Goal: Book appointment/travel/reservation

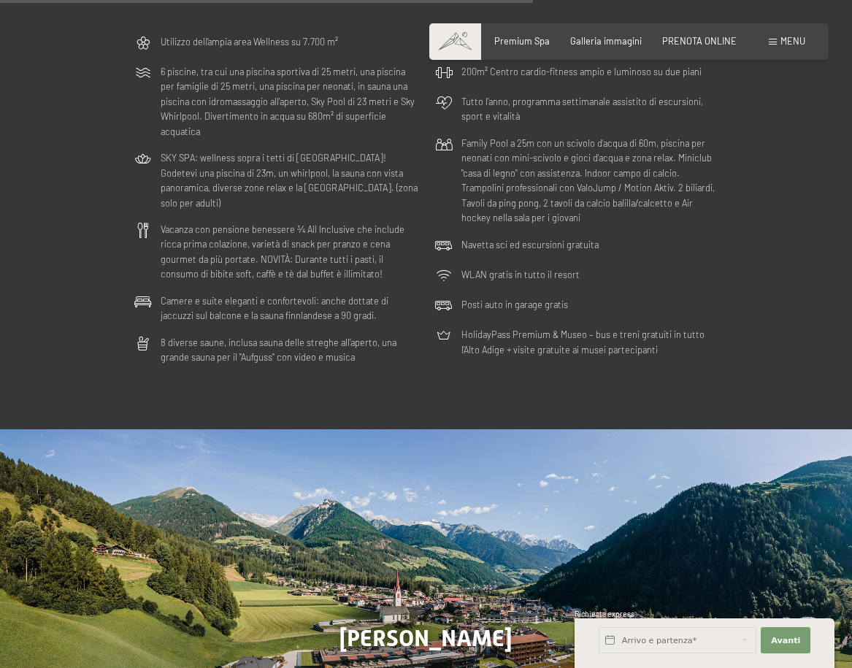
scroll to position [3680, 0]
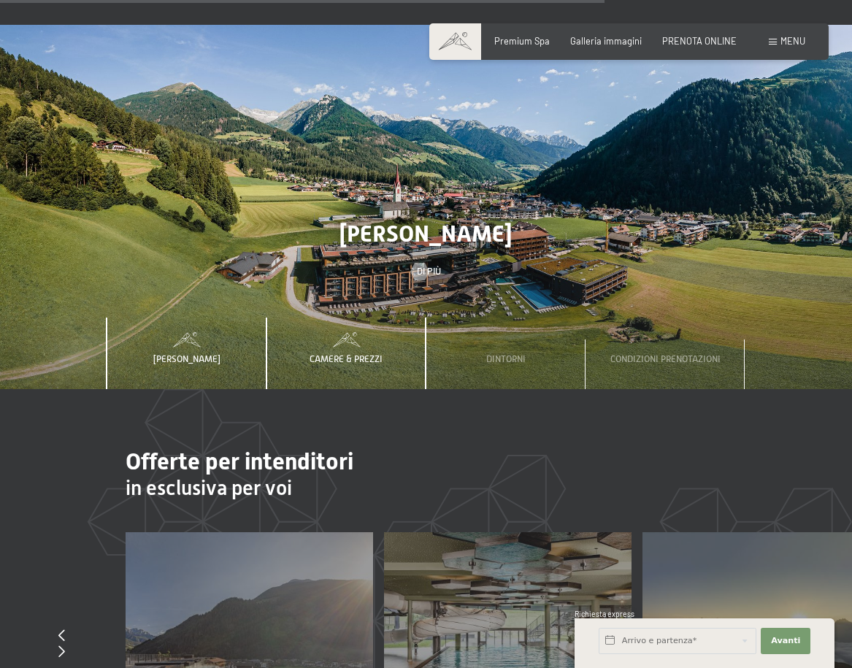
click at [360, 353] on span "Camere & Prezzi" at bounding box center [345, 358] width 73 height 11
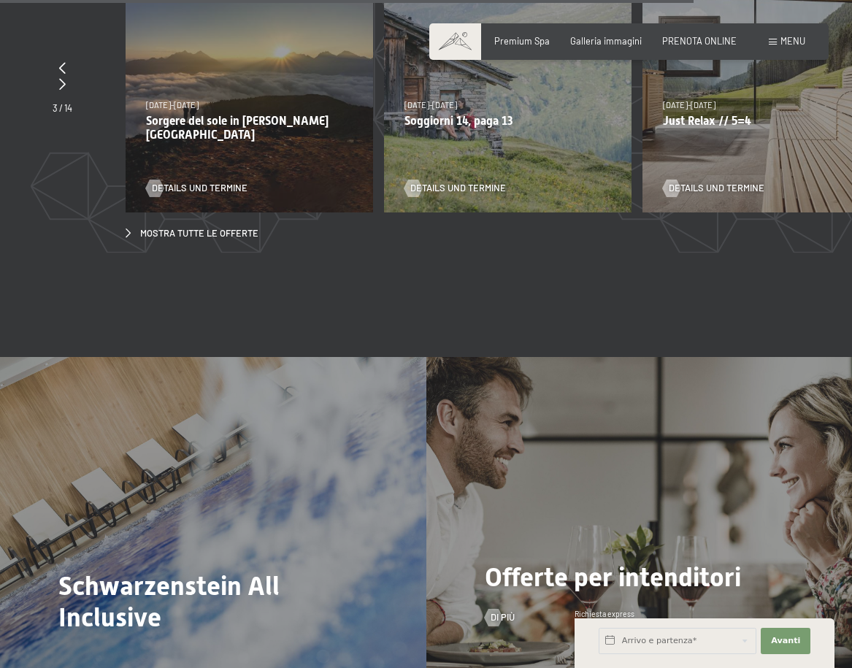
scroll to position [4375, 0]
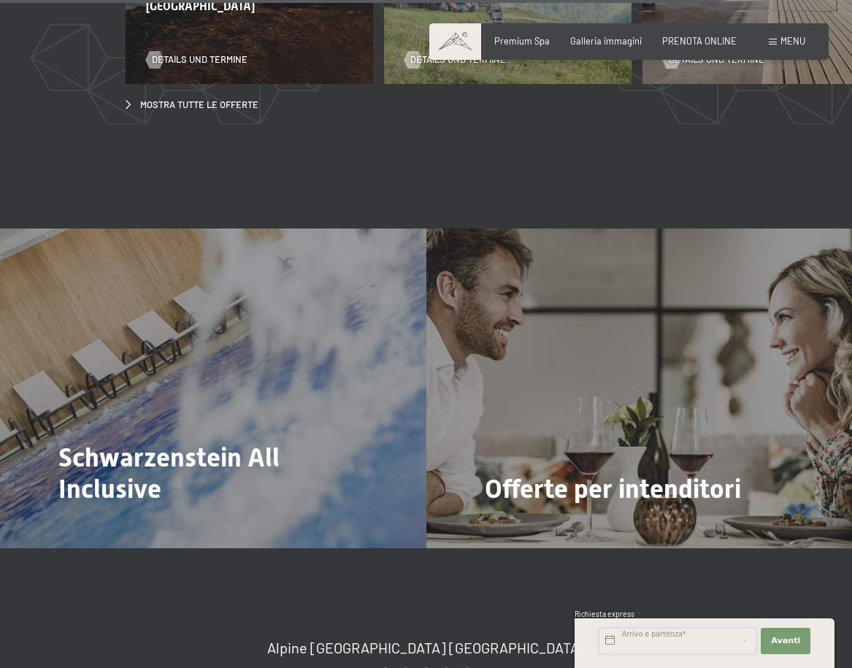
click at [644, 641] on input "text" at bounding box center [677, 641] width 158 height 26
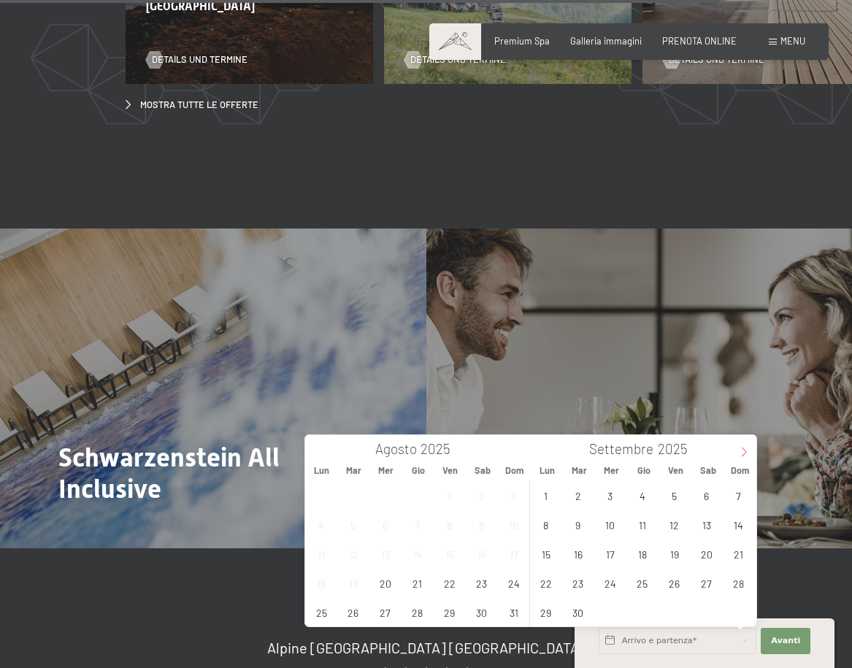
click at [749, 457] on span at bounding box center [743, 447] width 25 height 25
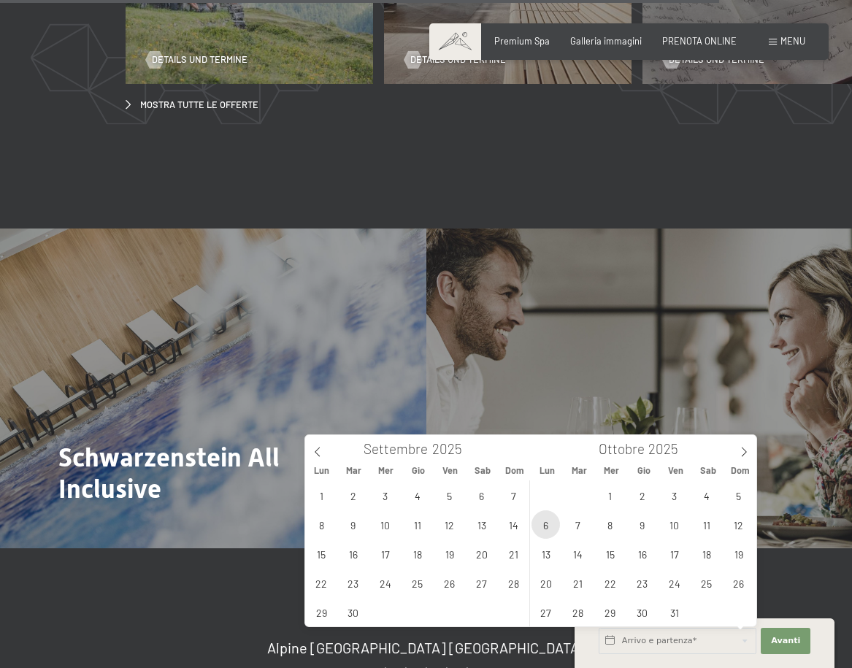
click at [552, 533] on span "6" at bounding box center [545, 524] width 28 height 28
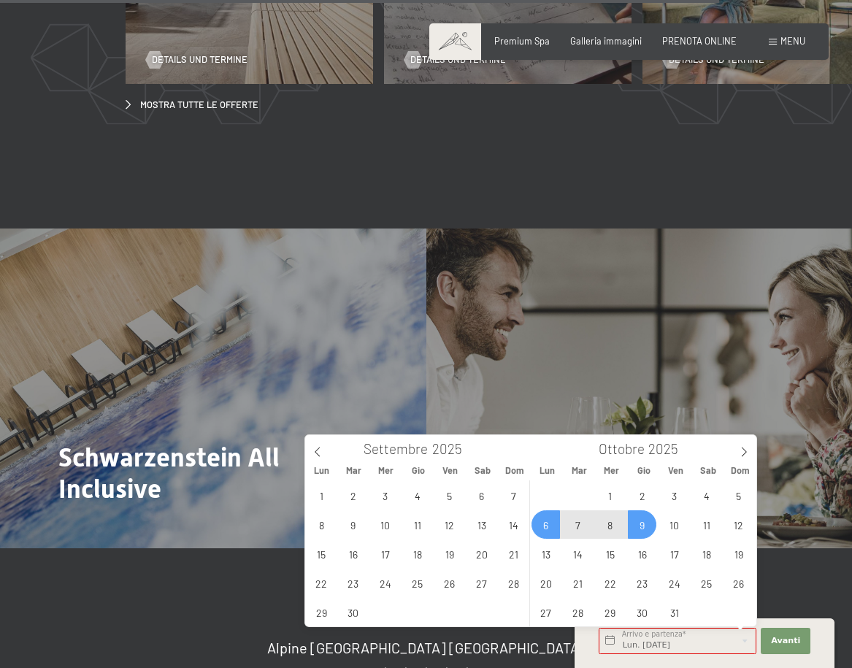
click at [637, 528] on span "9" at bounding box center [642, 524] width 28 height 28
type input "Lun. [DATE] - Gio. [DATE]"
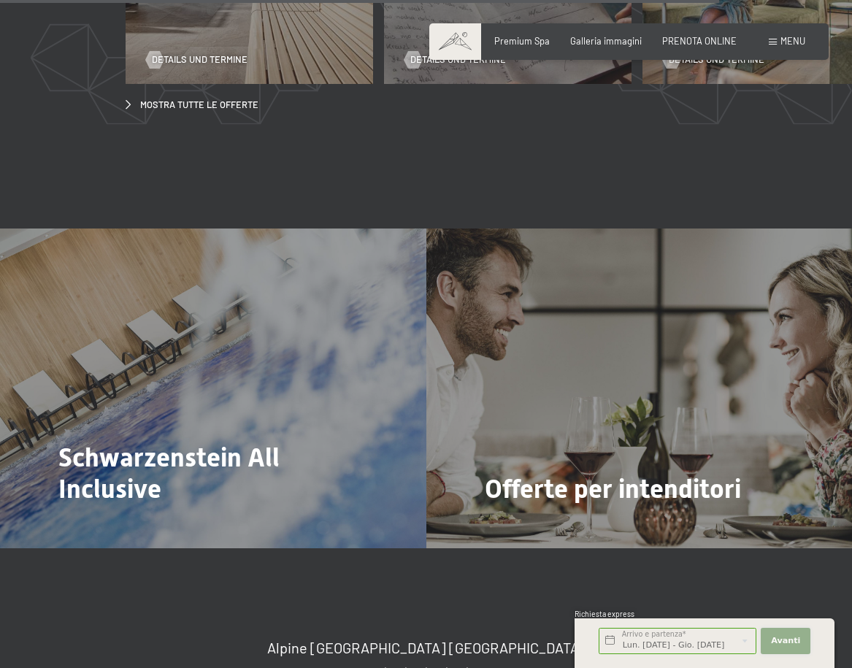
scroll to position [0, 0]
click at [776, 643] on span "Avanti" at bounding box center [785, 641] width 29 height 12
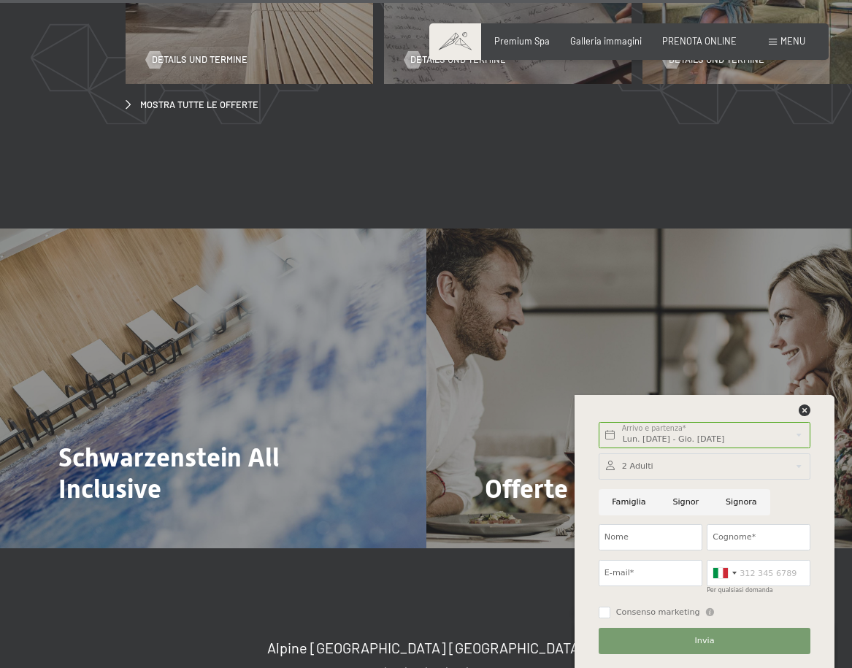
click at [738, 501] on input "Signora" at bounding box center [741, 502] width 58 height 26
radio input "true"
click at [639, 536] on input "Nome" at bounding box center [650, 537] width 104 height 26
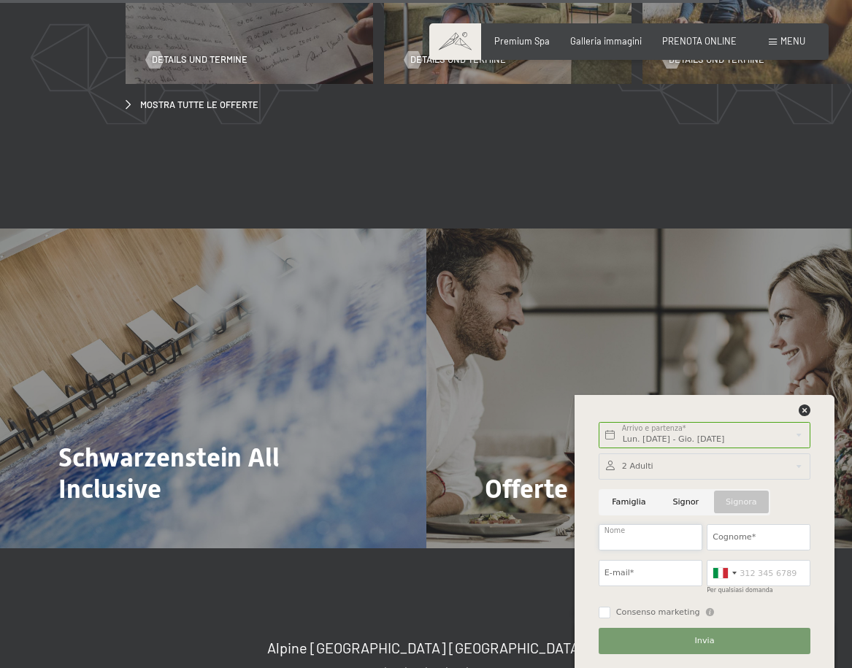
type input "Giorgia"
type input "[PERSON_NAME]"
type input "[EMAIL_ADDRESS][DOMAIN_NAME]"
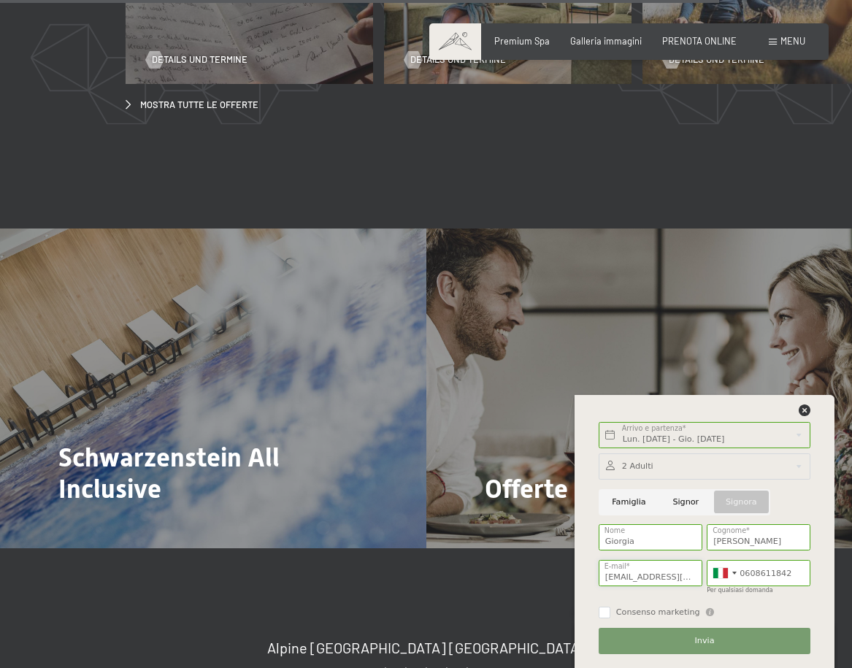
click at [688, 576] on input "[EMAIL_ADDRESS][DOMAIN_NAME]" at bounding box center [650, 573] width 104 height 26
click at [723, 571] on div at bounding box center [720, 573] width 15 height 10
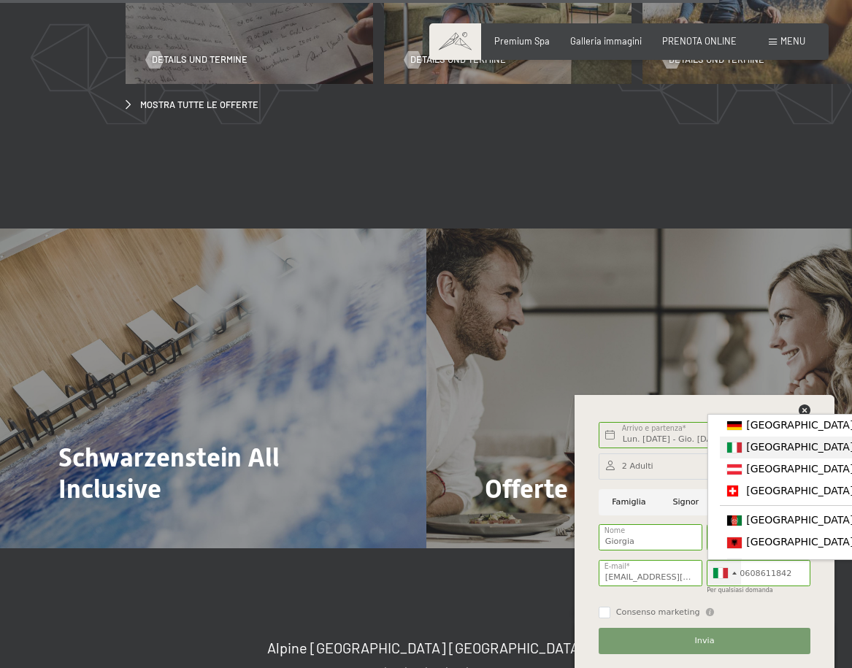
click at [763, 452] on span "[GEOGRAPHIC_DATA] ([GEOGRAPHIC_DATA])" at bounding box center [859, 447] width 226 height 12
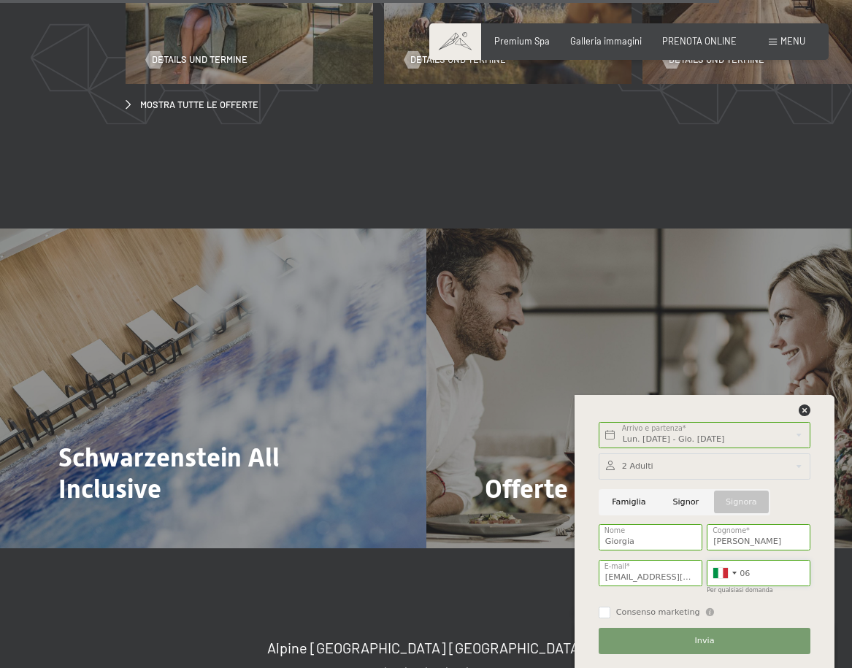
type input "0"
type input """
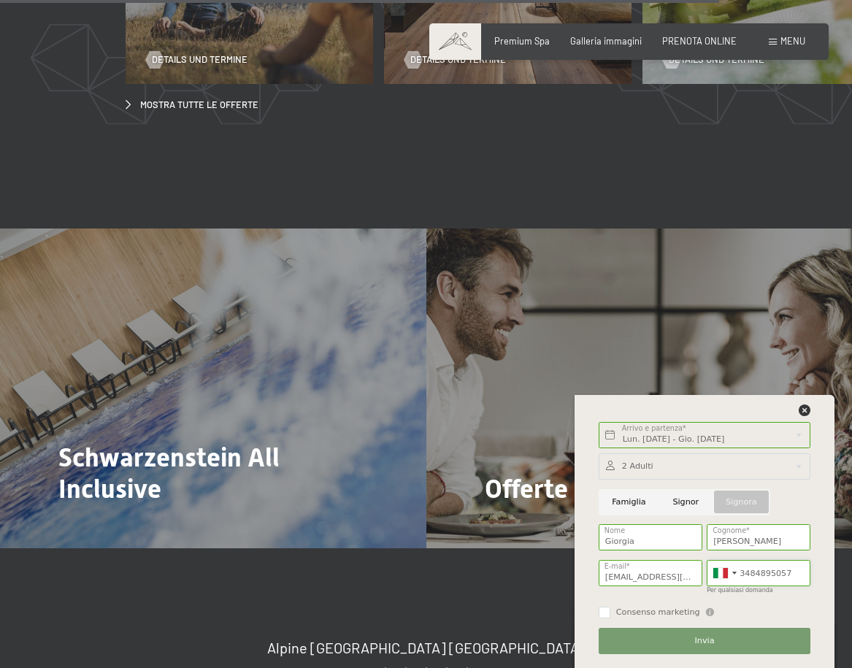
type input "3484895057"
click at [666, 575] on input "[EMAIL_ADDRESS][DOMAIN_NAME]" at bounding box center [650, 573] width 104 height 26
drag, startPoint x: 601, startPoint y: 575, endPoint x: 772, endPoint y: 574, distance: 170.8
click at [772, 574] on div "2 Adulti 2 Adulti Più di 14 anni 0 Bambini Fino a 14 anni Inserisci Famiglia [P…" at bounding box center [704, 553] width 217 height 210
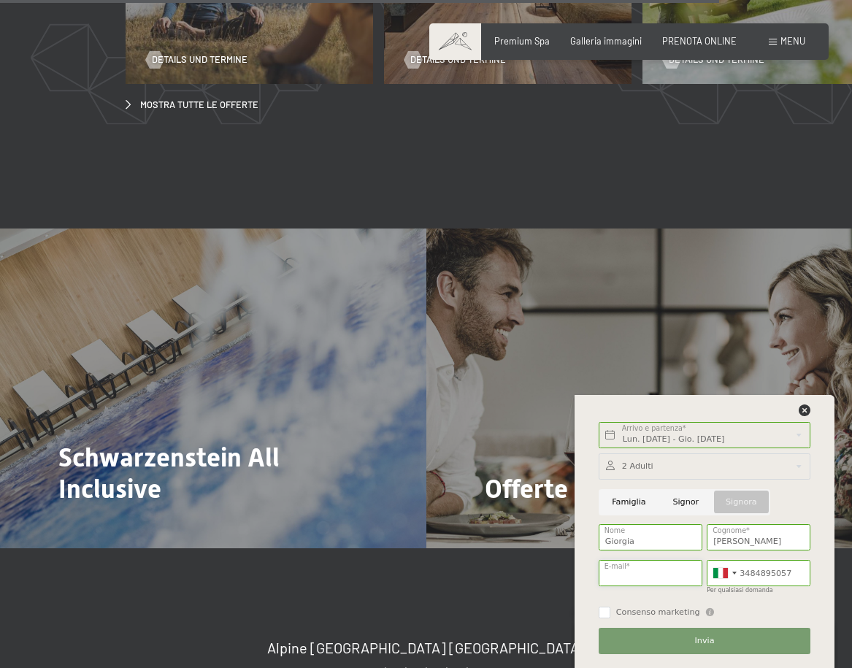
scroll to position [0, 0]
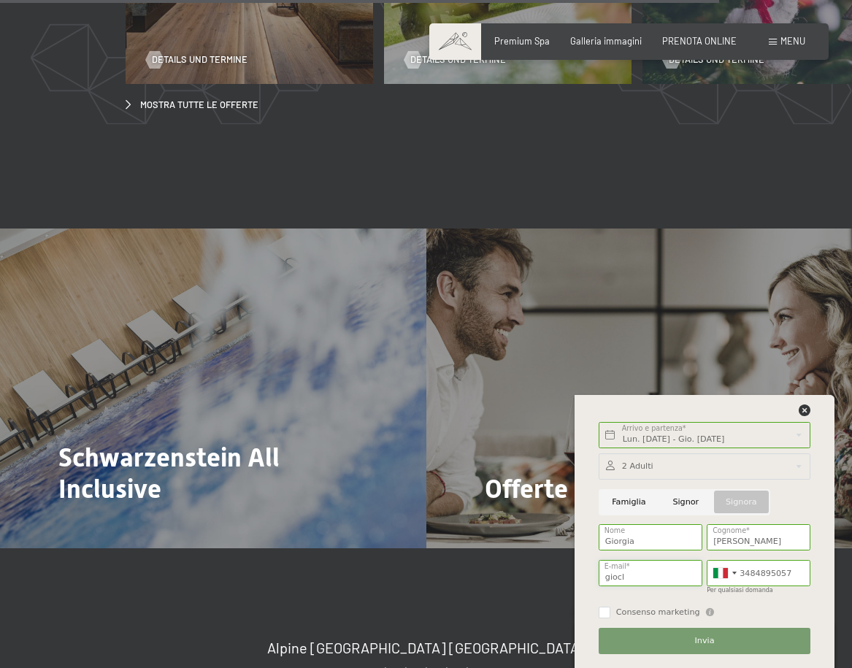
type input "[EMAIL_ADDRESS][DOMAIN_NAME]"
click at [608, 610] on input "Consenso marketing" at bounding box center [604, 612] width 12 height 12
click at [609, 609] on input "Consenso marketing" at bounding box center [604, 612] width 12 height 12
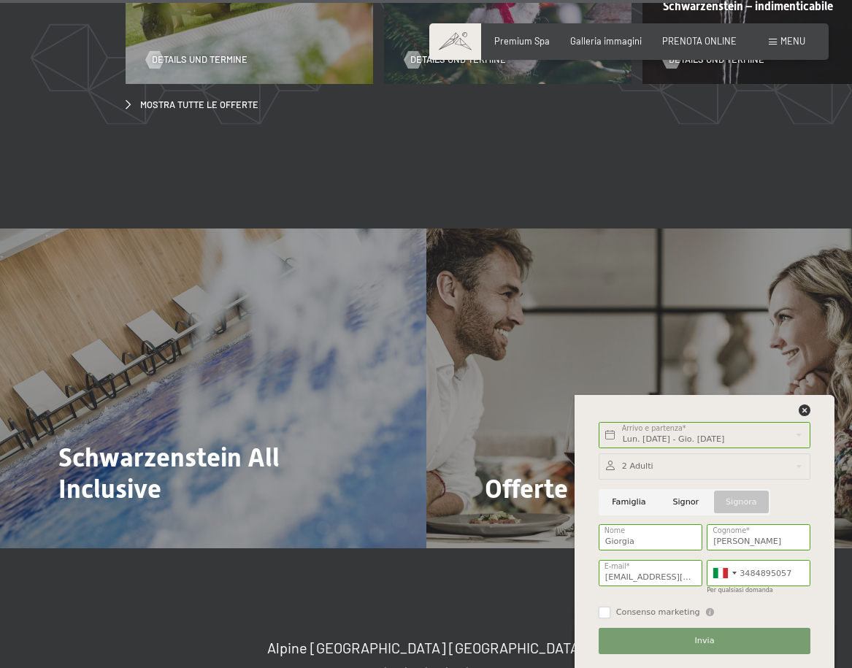
click at [607, 616] on input "Consenso marketing" at bounding box center [604, 612] width 12 height 12
checkbox input "true"
click at [640, 644] on button "Invia" at bounding box center [704, 641] width 212 height 26
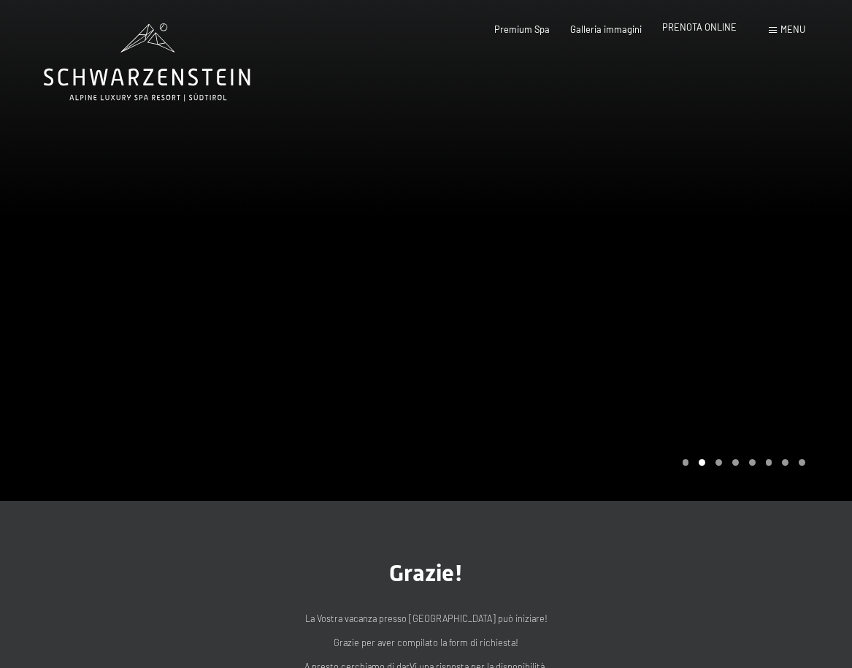
click at [727, 34] on div "PRENOTA ONLINE" at bounding box center [699, 27] width 74 height 13
click at [707, 28] on span "PRENOTA ONLINE" at bounding box center [699, 27] width 74 height 12
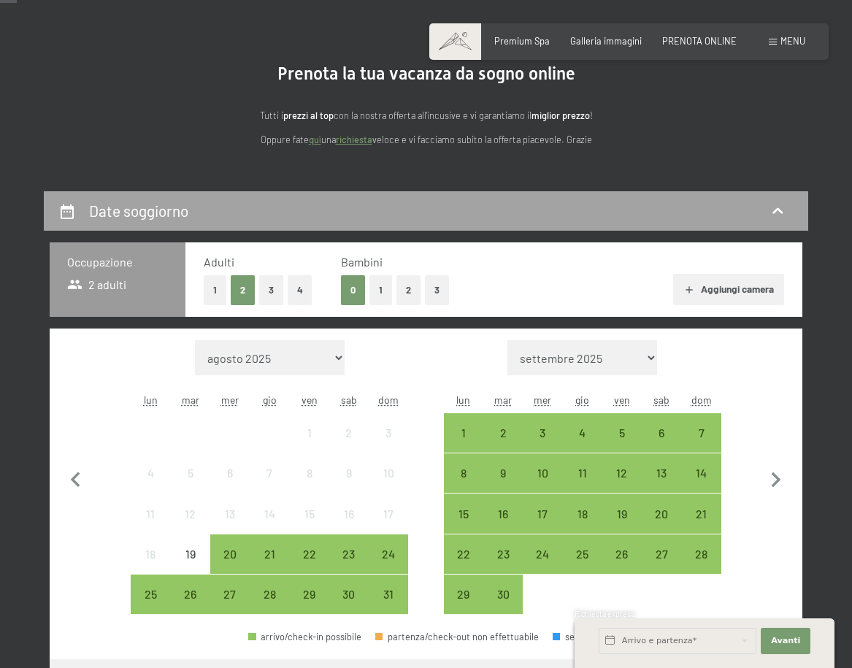
scroll to position [99, 0]
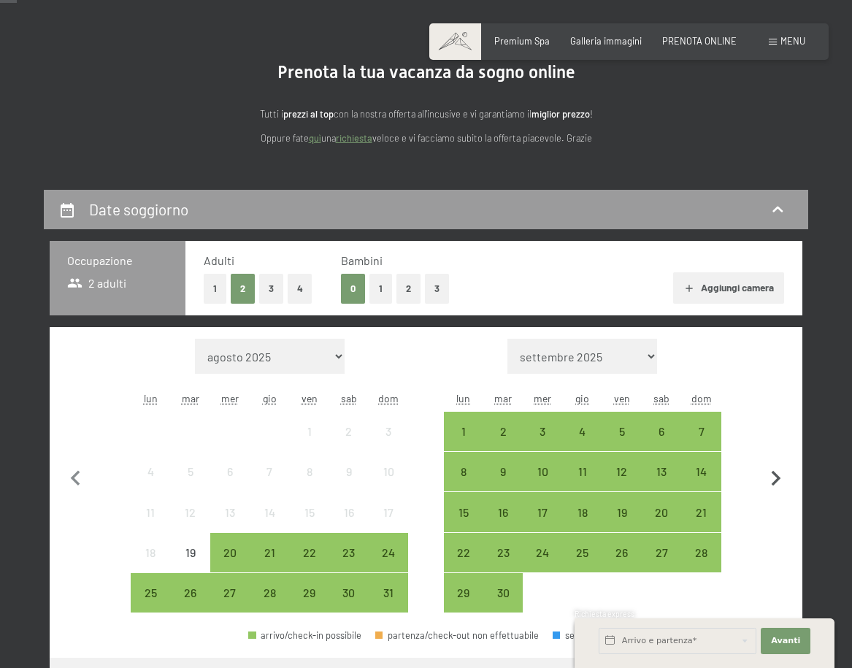
click at [780, 477] on icon "button" at bounding box center [775, 478] width 31 height 31
select select "2025-09-01"
select select "2025-10-01"
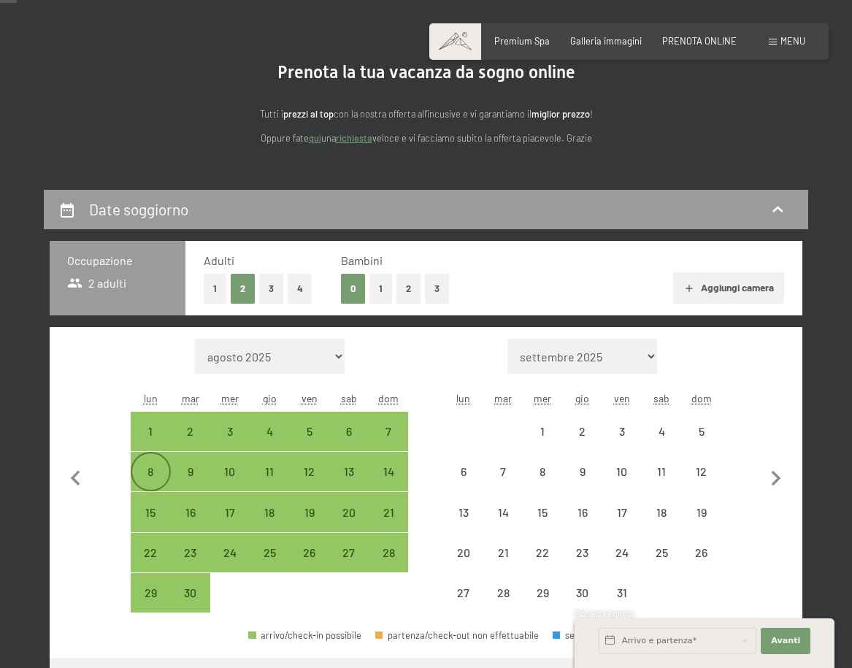
select select "2025-09-01"
select select "2025-10-01"
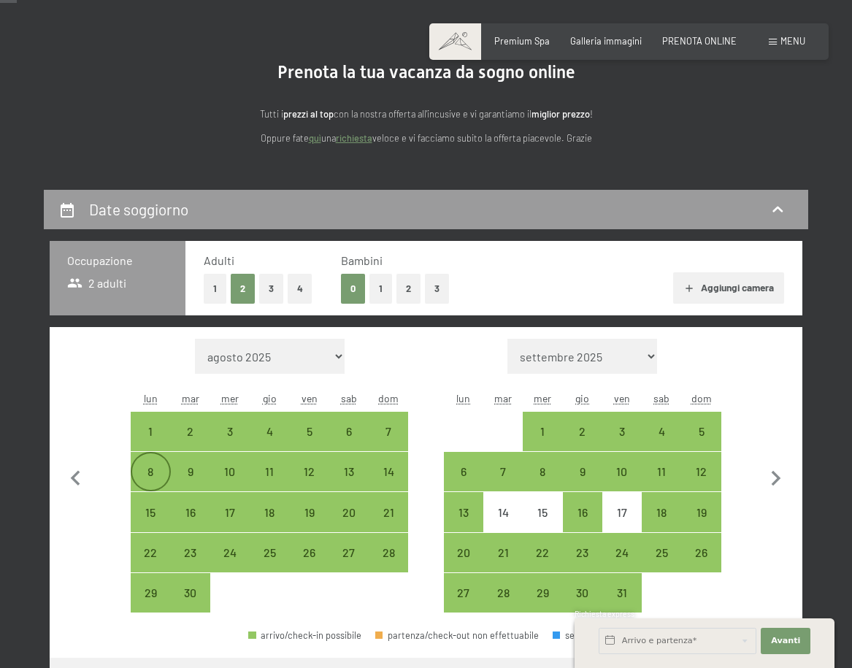
click at [158, 474] on div "8" at bounding box center [150, 484] width 36 height 36
select select "2025-09-01"
select select "2025-10-01"
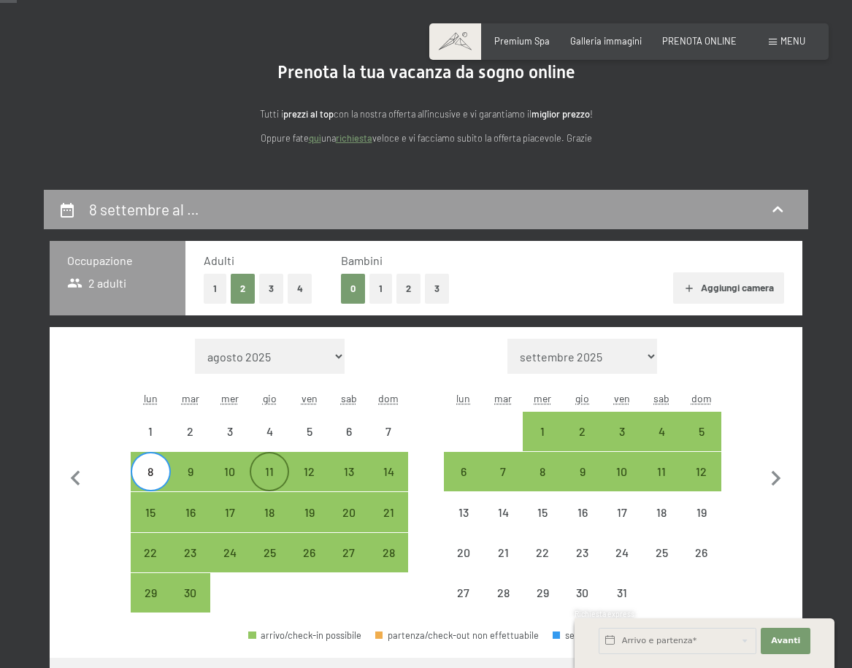
click at [266, 476] on div "11" at bounding box center [269, 484] width 36 height 36
select select "2025-09-01"
select select "2025-10-01"
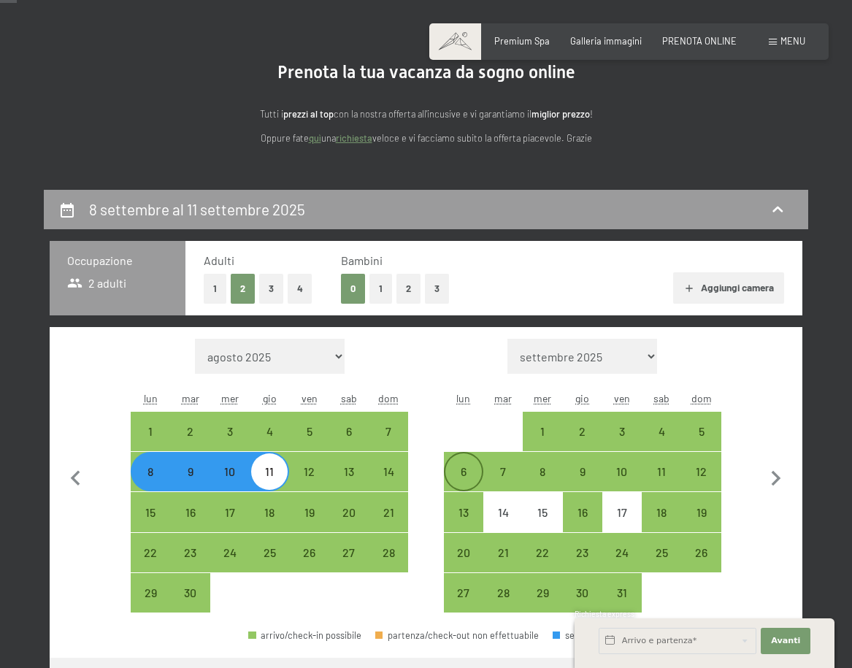
click at [466, 479] on div "6" at bounding box center [463, 484] width 36 height 36
select select "2025-09-01"
select select "2025-10-01"
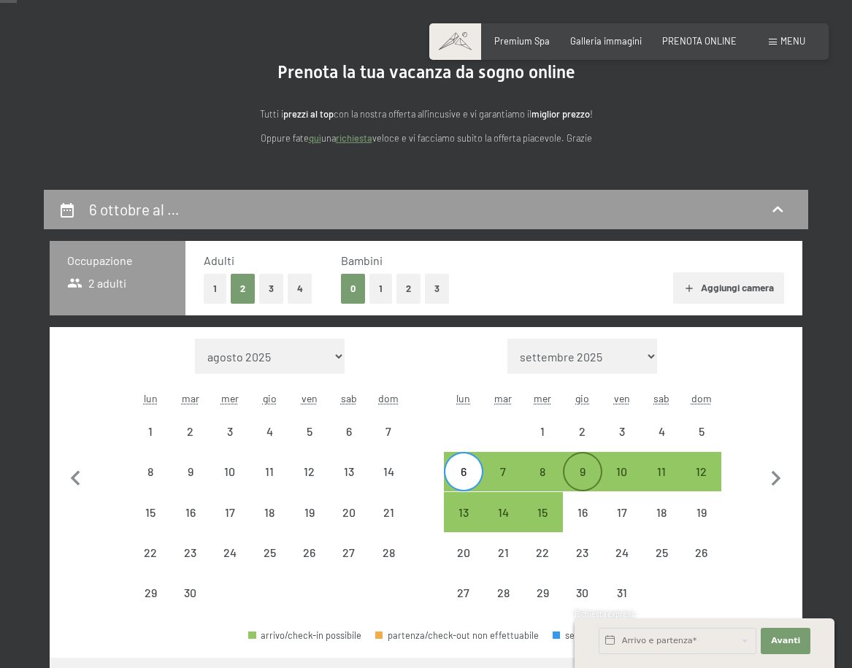
click at [574, 477] on div "9" at bounding box center [582, 484] width 36 height 36
select select "2025-09-01"
select select "2025-10-01"
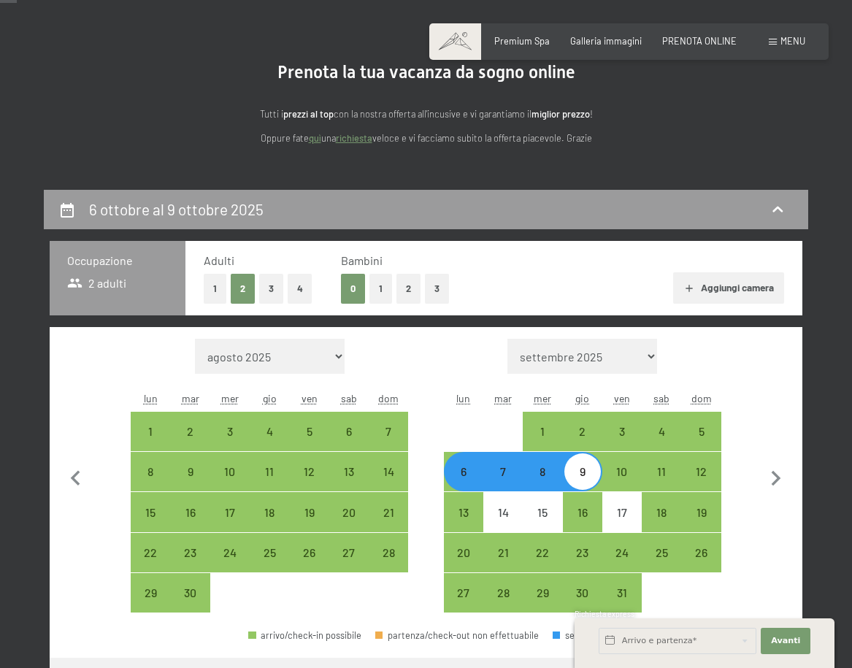
click at [755, 431] on div "Mese/anno agosto 2025 settembre 2025 ottobre 2025 novembre 2025 dicembre 2025 g…" at bounding box center [425, 476] width 707 height 274
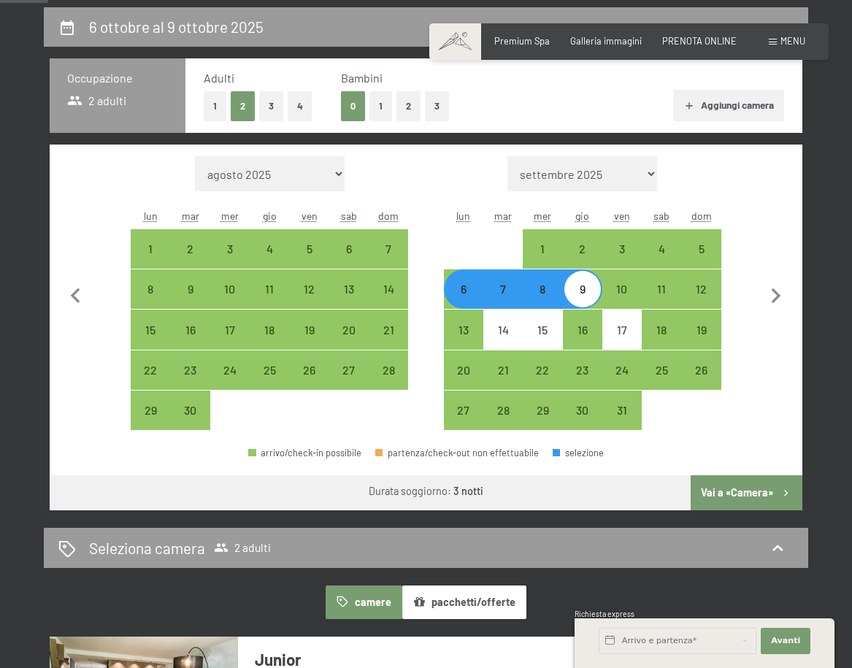
scroll to position [290, 0]
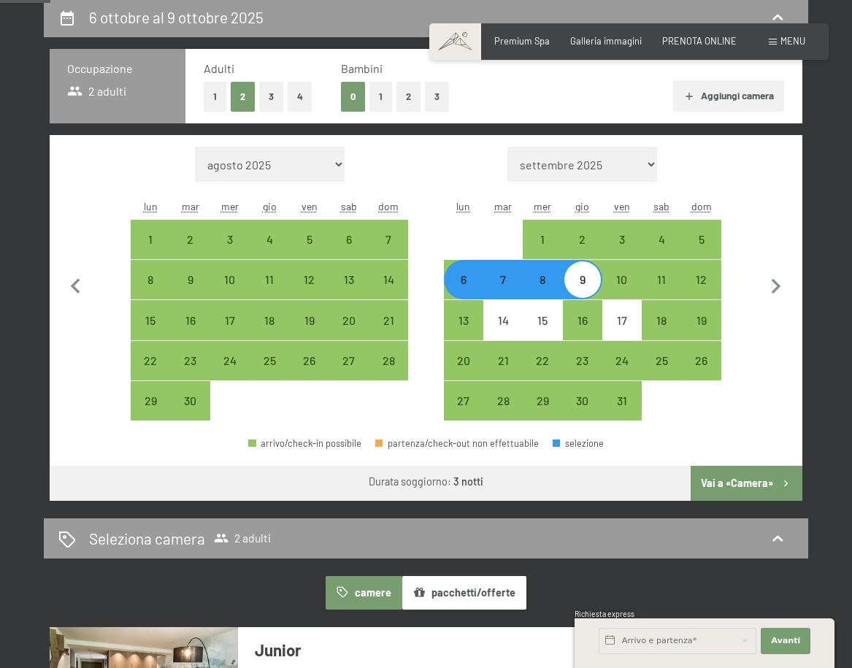
click at [737, 480] on button "Vai a «Camera»" at bounding box center [746, 483] width 112 height 35
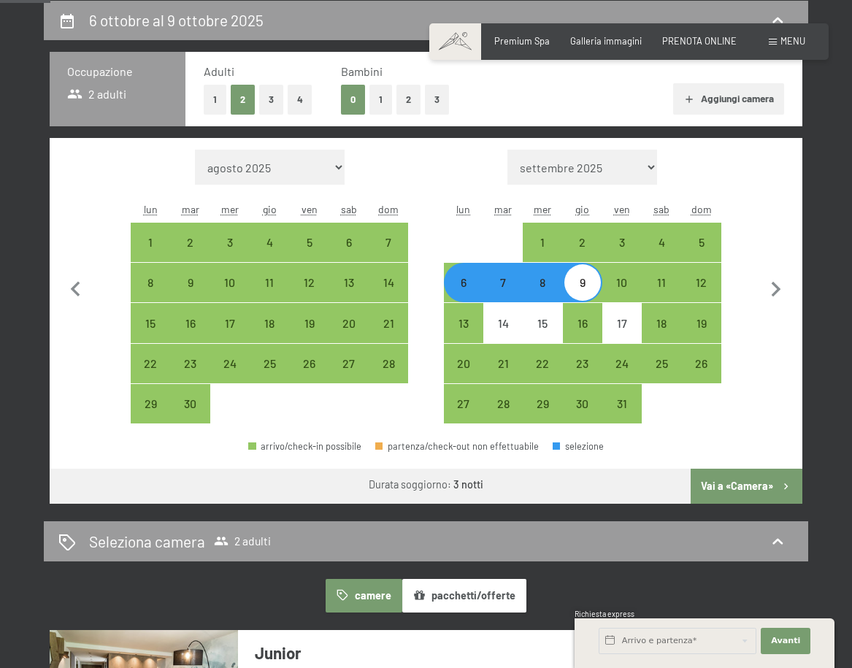
select select "2025-09-01"
select select "2025-10-01"
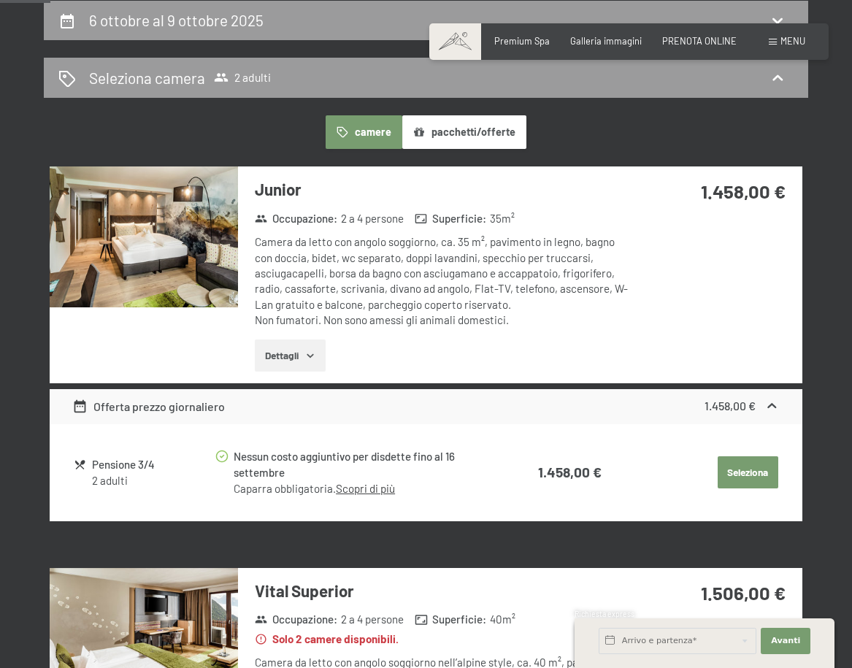
click at [309, 356] on icon "button" at bounding box center [310, 356] width 12 height 12
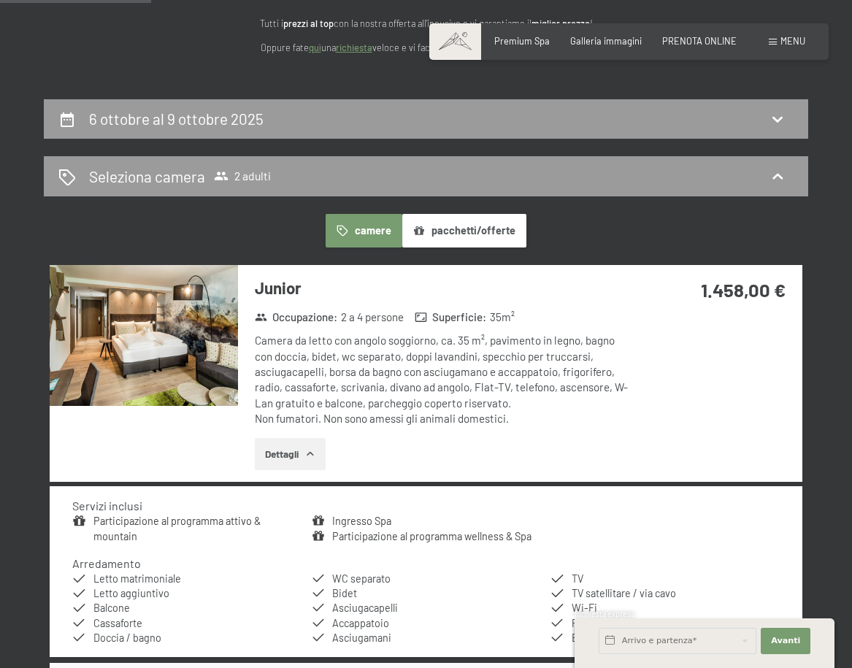
scroll to position [0, 0]
